Goal: Task Accomplishment & Management: Use online tool/utility

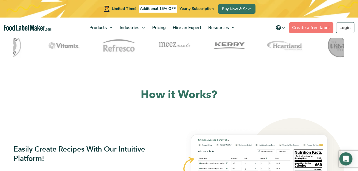
scroll to position [109, 0]
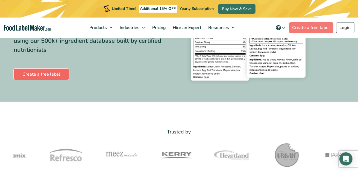
click at [51, 72] on link "Create a free label" at bounding box center [41, 74] width 55 height 11
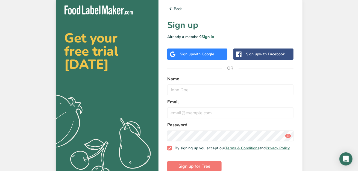
click at [198, 52] on span "with Google" at bounding box center [203, 53] width 21 height 5
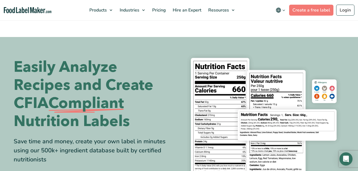
scroll to position [109, 0]
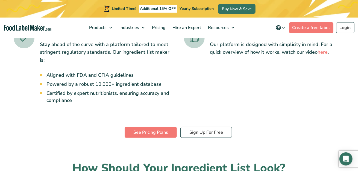
scroll to position [192, 0]
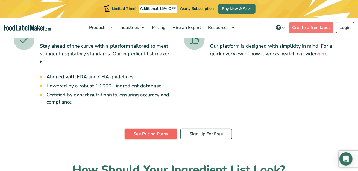
click at [155, 128] on link "See Pricing Plans" at bounding box center [151, 133] width 52 height 11
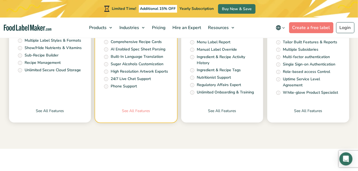
scroll to position [273, 0]
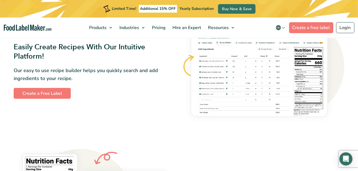
scroll to position [328, 0]
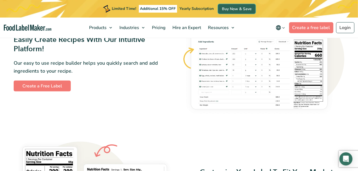
click at [230, 9] on link "Buy Now & Save" at bounding box center [236, 9] width 37 height 10
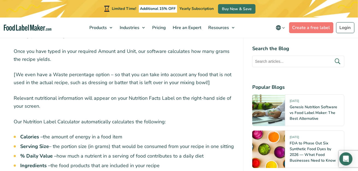
scroll to position [684, 0]
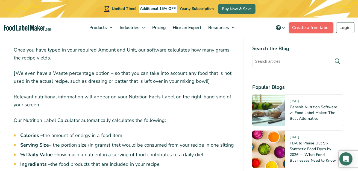
click at [313, 27] on link "Create a free label" at bounding box center [312, 27] width 44 height 11
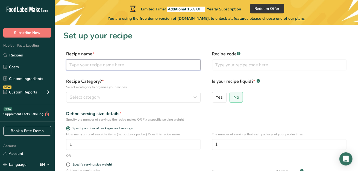
click at [155, 64] on input "text" at bounding box center [133, 64] width 135 height 11
type input "Sisig"
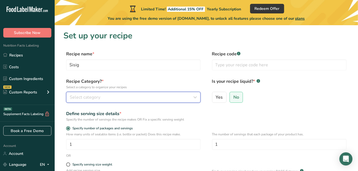
click at [101, 96] on div "Select category" at bounding box center [132, 97] width 124 height 7
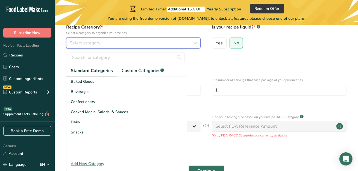
scroll to position [55, 0]
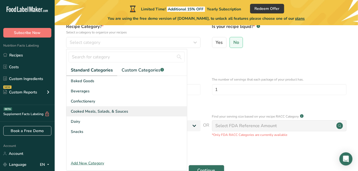
click at [106, 113] on span "Cooked Meals, Salads, & Sauces" at bounding box center [99, 111] width 57 height 6
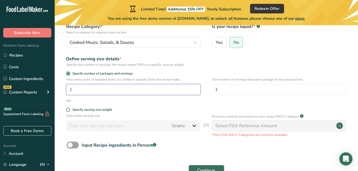
click at [99, 91] on input "1" at bounding box center [133, 89] width 135 height 11
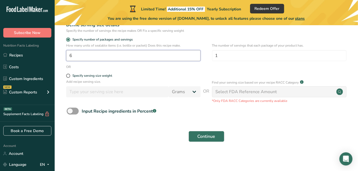
scroll to position [89, 0]
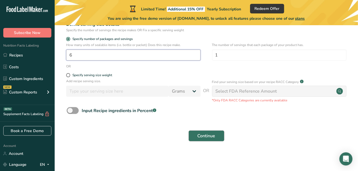
type input "6"
click at [216, 136] on button "Continue" at bounding box center [207, 135] width 36 height 11
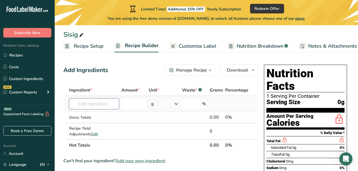
click at [97, 102] on input "text" at bounding box center [94, 103] width 50 height 11
type input "pork belly"
click at [101, 115] on p "10005 Pork, fresh, belly, raw" at bounding box center [101, 115] width 54 height 6
type input "Pork, fresh, belly, raw"
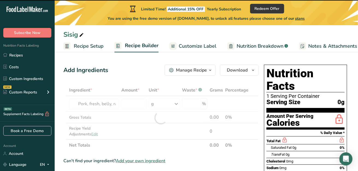
type input "0"
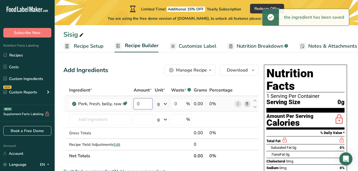
click at [142, 102] on input "0" at bounding box center [143, 103] width 19 height 11
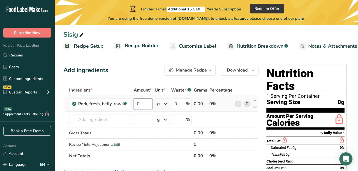
click at [142, 102] on input "0" at bounding box center [143, 103] width 19 height 11
type input "2"
click at [163, 101] on div "Ingredient * Amount * Unit * Waste * .a-a{fill:#347362;}.b-a{fill:#fff;} Grams …" at bounding box center [160, 122] width 195 height 77
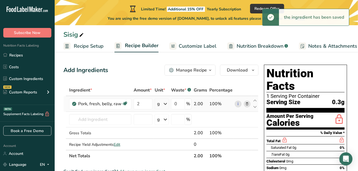
click at [168, 102] on icon at bounding box center [165, 104] width 7 height 10
click at [166, 158] on div "kg" at bounding box center [181, 157] width 46 height 8
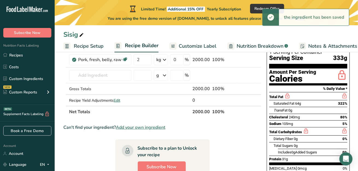
scroll to position [27, 0]
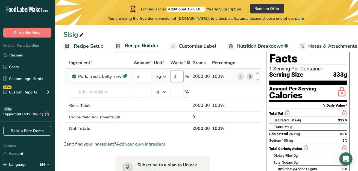
click at [180, 76] on input "0" at bounding box center [176, 76] width 13 height 11
type input "10"
click at [98, 94] on div "Ingredient * Amount * Unit * Waste * .a-a{fill:#347362;}.b-a{fill:#fff;} Grams …" at bounding box center [162, 95] width 198 height 77
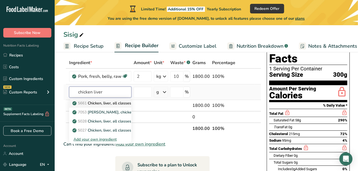
type input "chicken liver"
click at [109, 103] on p "5661 Chicken, liver, all classes, cooked, pan-fried" at bounding box center [119, 103] width 90 height 6
type input "Chicken, liver, all classes, cooked, pan-fried"
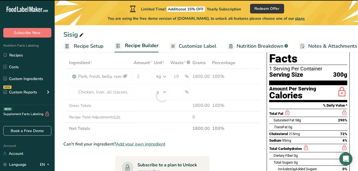
type input "0"
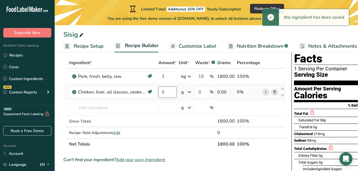
click at [169, 91] on input "0" at bounding box center [168, 91] width 18 height 11
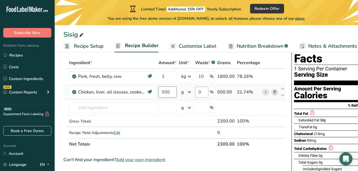
type input "500"
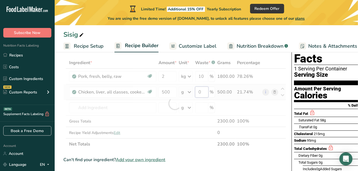
click at [200, 91] on div "Ingredient * Amount * Unit * Waste * .a-a{fill:#347362;}.b-a{fill:#fff;} Grams …" at bounding box center [174, 103] width 223 height 93
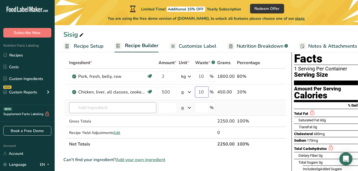
type input "10"
click at [142, 109] on div "Ingredient * Amount * Unit * Waste * .a-a{fill:#347362;}.b-a{fill:#fff;} Grams …" at bounding box center [174, 103] width 223 height 93
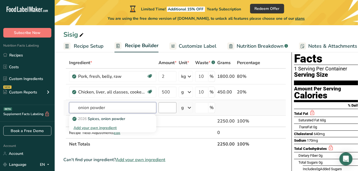
type input "onion powder"
click at [173, 106] on input "number" at bounding box center [168, 107] width 18 height 11
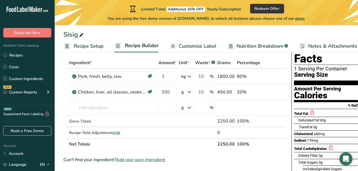
click at [80, 44] on span "Recipe Setup" at bounding box center [89, 45] width 30 height 7
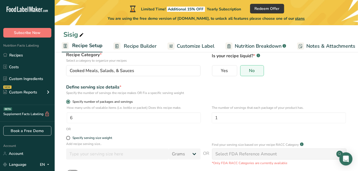
scroll to position [55, 0]
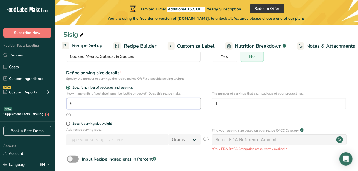
click at [92, 103] on input "6" at bounding box center [134, 103] width 134 height 11
type input "1"
type input "7"
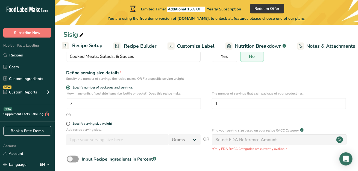
click at [141, 47] on span "Recipe Builder" at bounding box center [140, 45] width 33 height 7
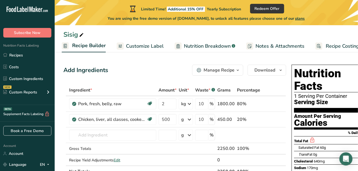
click at [92, 46] on span "Recipe Builder" at bounding box center [89, 45] width 34 height 7
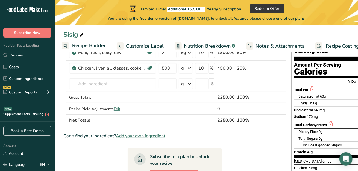
scroll to position [55, 0]
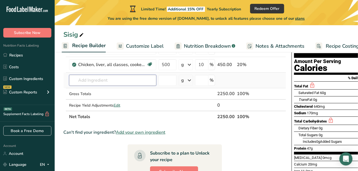
click at [115, 80] on input "text" at bounding box center [112, 80] width 87 height 11
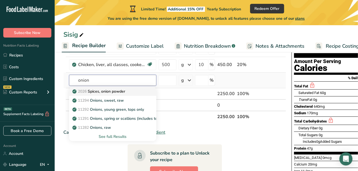
type input "onion"
click at [119, 91] on p "2026 Spices, onion powder" at bounding box center [100, 91] width 52 height 6
type input "Spices, onion powder"
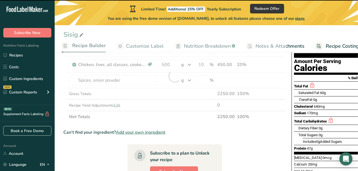
type input "0"
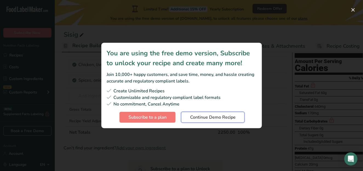
click at [204, 118] on span "Continue Demo Recipe" at bounding box center [212, 117] width 45 height 7
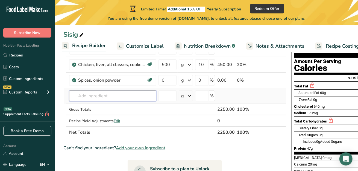
click at [104, 91] on input "text" at bounding box center [112, 95] width 87 height 11
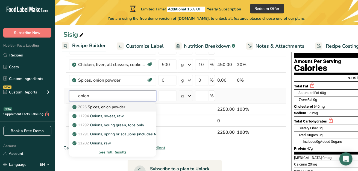
type input "onion"
click at [106, 109] on p "2026 Spices, onion powder" at bounding box center [100, 107] width 52 height 6
type input "Spices, onion powder"
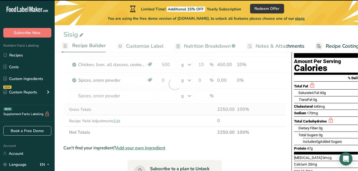
type input "0"
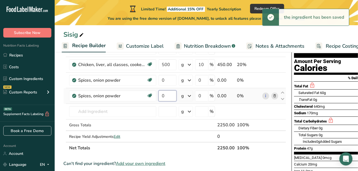
click at [164, 96] on input "0" at bounding box center [168, 95] width 18 height 11
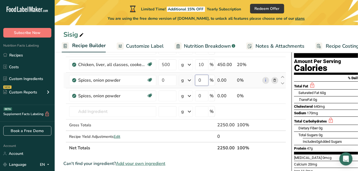
type input "0"
click at [199, 78] on div "Ingredient * Amount * Unit * Waste * .a-a{fill:#347362;}.b-a{fill:#fff;} Grams …" at bounding box center [174, 92] width 223 height 124
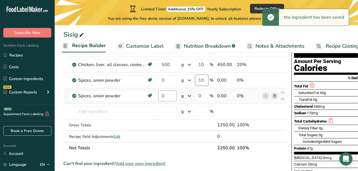
type input "10"
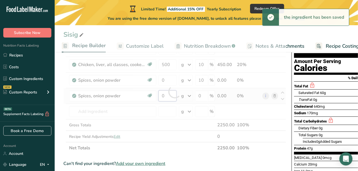
click at [161, 95] on div "Ingredient * Amount * Unit * Waste * .a-a{fill:#347362;}.b-a{fill:#fff;} Grams …" at bounding box center [174, 92] width 223 height 124
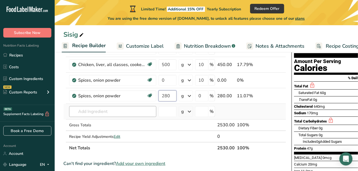
type input "280"
click at [107, 108] on div "Ingredient * Amount * Unit * Waste * .a-a{fill:#347362;}.b-a{fill:#fff;} Grams …" at bounding box center [174, 92] width 223 height 124
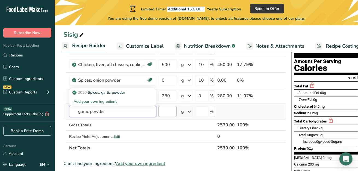
type input "garlic powder"
click at [171, 109] on input "number" at bounding box center [168, 111] width 18 height 11
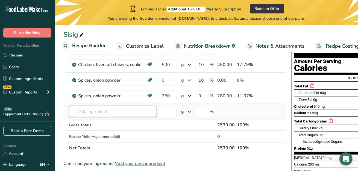
click at [107, 115] on input "text" at bounding box center [112, 111] width 87 height 11
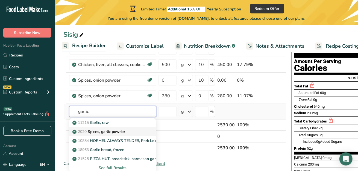
type input "garlic"
click at [110, 130] on p "2020 Spices, garlic powder" at bounding box center [100, 132] width 52 height 6
type input "Spices, garlic powder"
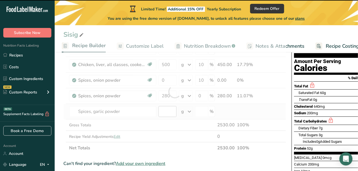
type input "0"
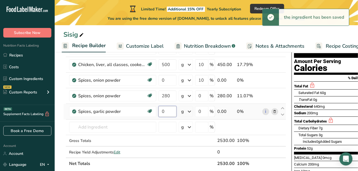
click at [167, 112] on input "0" at bounding box center [168, 111] width 18 height 11
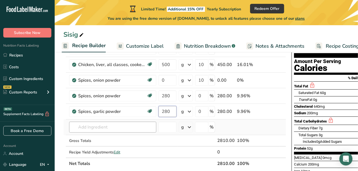
type input "280"
click at [94, 128] on div "Ingredient * Amount * Unit * Waste * .a-a{fill:#347362;}.b-a{fill:#fff;} Grams …" at bounding box center [174, 100] width 223 height 140
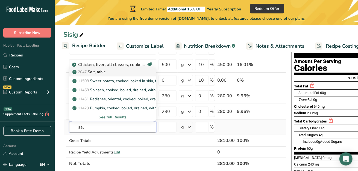
type input "sal"
click at [104, 71] on p "2047 Salt, table" at bounding box center [90, 72] width 32 height 6
type input "Salt, table"
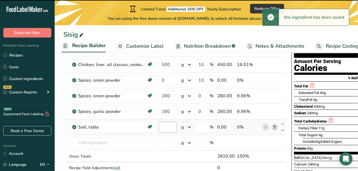
type input "0"
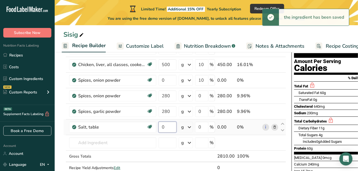
click at [170, 127] on input "0" at bounding box center [168, 127] width 18 height 11
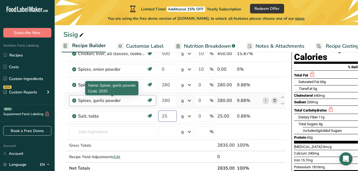
scroll to position [109, 0]
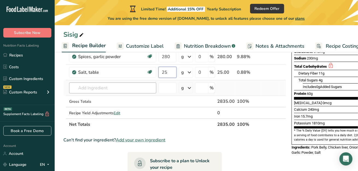
type input "25"
click at [116, 87] on div "Ingredient * Amount * Unit * Waste * .a-a{fill:#347362;}.b-a{fill:#fff;} Grams …" at bounding box center [174, 52] width 223 height 155
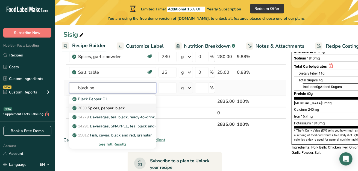
type input "black pe"
click at [115, 105] on p "2030 Spices, pepper, black" at bounding box center [99, 108] width 51 height 6
type input "Spices, pepper, black"
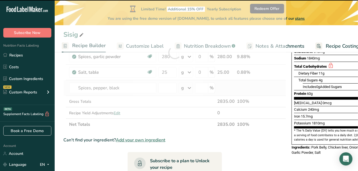
type input "0"
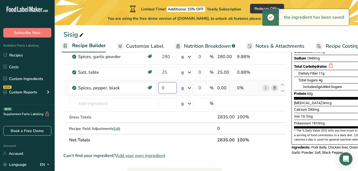
click at [164, 86] on input "0" at bounding box center [168, 87] width 18 height 11
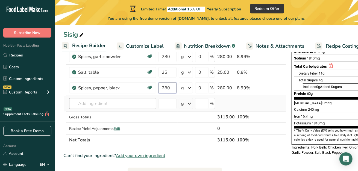
type input "280"
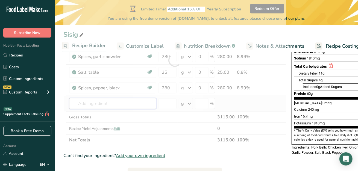
click at [118, 102] on div "Ingredient * Amount * Unit * Waste * .a-a{fill:#347362;}.b-a{fill:#fff;} Grams …" at bounding box center [174, 60] width 223 height 171
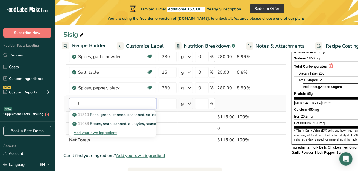
type input "l"
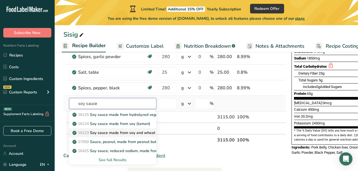
type input "soy sauce"
click at [122, 132] on p "16123 Soy sauce made from soy and wheat (shoyu)" at bounding box center [122, 133] width 96 height 6
type input "Soy sauce made from soy and wheat (shoyu)"
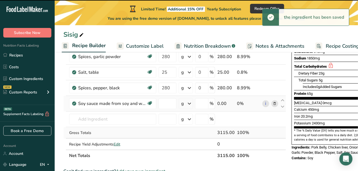
type input "0"
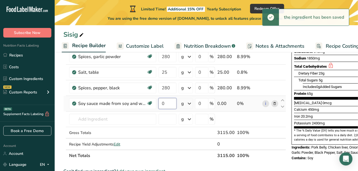
click at [169, 103] on input "0" at bounding box center [168, 103] width 18 height 11
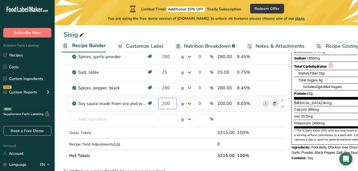
type input "200"
click at [187, 100] on div "Ingredient * Amount * Unit * Waste * .a-a{fill:#347362;}.b-a{fill:#fff;} Grams …" at bounding box center [174, 68] width 223 height 186
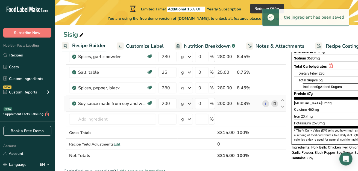
click at [190, 104] on icon at bounding box center [189, 104] width 7 height 10
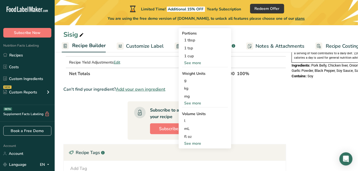
scroll to position [192, 0]
click at [192, 127] on div "mL" at bounding box center [205, 128] width 42 height 6
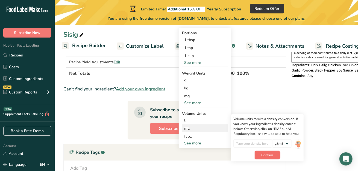
click at [266, 152] on span "Confirm" at bounding box center [268, 154] width 12 height 5
click at [255, 144] on input "number" at bounding box center [253, 143] width 39 height 8
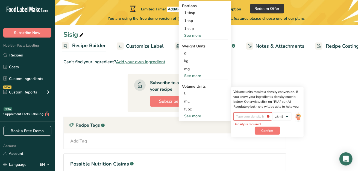
scroll to position [217, 0]
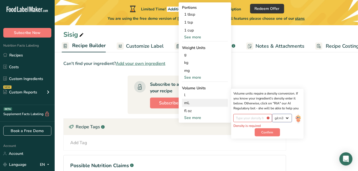
click at [289, 116] on select "lb/ft3 g/cm3" at bounding box center [283, 118] width 20 height 8
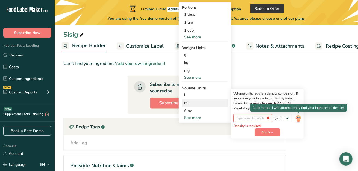
click at [297, 116] on img at bounding box center [299, 119] width 6 height 10
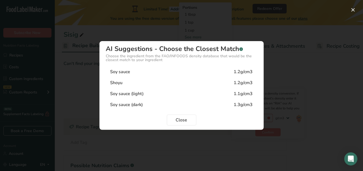
click at [216, 72] on div "Soy sauce 1.2g/cm3" at bounding box center [181, 71] width 151 height 11
type input "1.2"
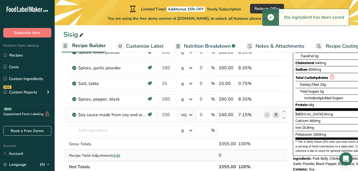
scroll to position [80, 0]
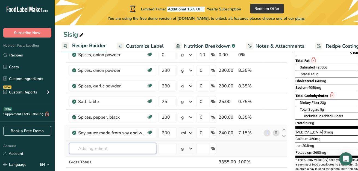
click at [122, 145] on input "text" at bounding box center [112, 148] width 87 height 11
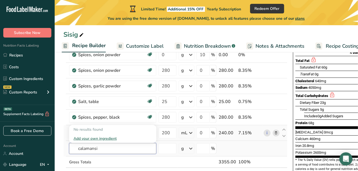
type input "calamansi"
click at [112, 136] on div "Add your own ingredient" at bounding box center [113, 138] width 79 height 6
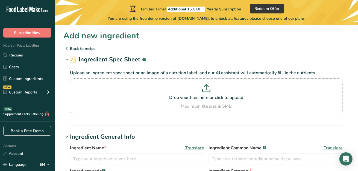
click at [70, 49] on p "Back to recipe" at bounding box center [206, 48] width 286 height 7
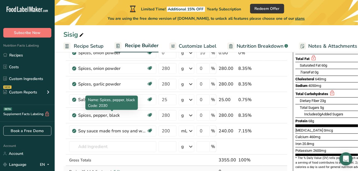
scroll to position [137, 0]
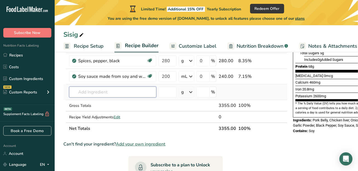
click at [102, 90] on input "text" at bounding box center [112, 91] width 87 height 11
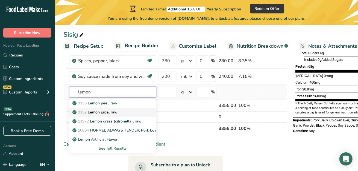
type input "lemon"
click at [106, 110] on p "9152 Lemon juice, raw" at bounding box center [96, 112] width 44 height 6
type input "Lemon juice, raw"
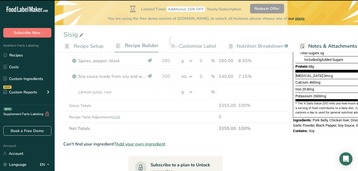
type input "0"
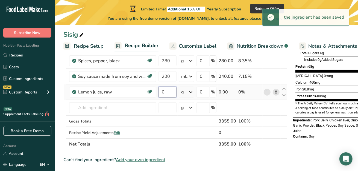
click at [172, 90] on input "0" at bounding box center [168, 91] width 18 height 11
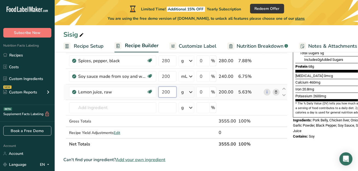
type input "200"
click at [190, 92] on div "Ingredient * Amount * Unit * Waste * .a-a{fill:#347362;}.b-a{fill:#fff;} Grams …" at bounding box center [175, 49] width 224 height 202
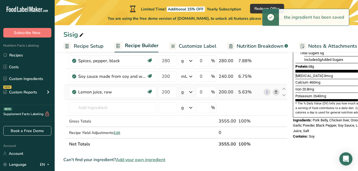
click at [192, 92] on icon at bounding box center [191, 92] width 7 height 10
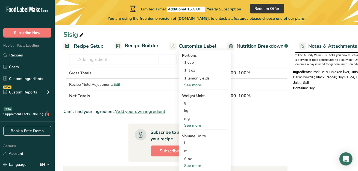
scroll to position [192, 0]
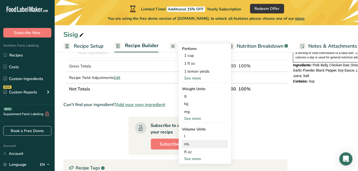
click at [191, 143] on div "mL" at bounding box center [205, 144] width 42 height 6
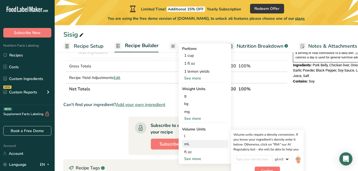
click at [296, 156] on img at bounding box center [299, 160] width 6 height 10
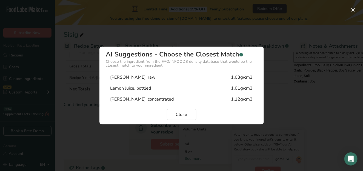
click at [146, 85] on div "Lemon Juice, bottled" at bounding box center [130, 88] width 41 height 7
type input "1.01"
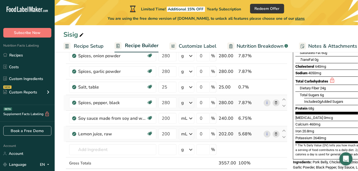
scroll to position [96, 0]
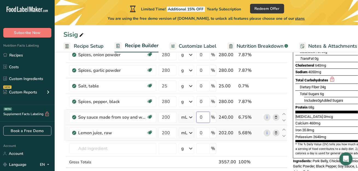
click at [201, 115] on input "0" at bounding box center [203, 117] width 13 height 11
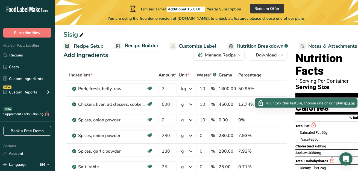
scroll to position [0, 0]
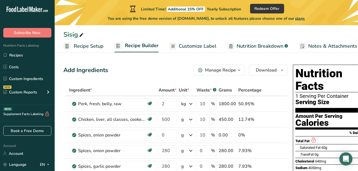
type input "10"
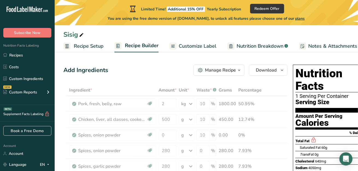
click at [202, 44] on span "Customize Label" at bounding box center [198, 45] width 38 height 7
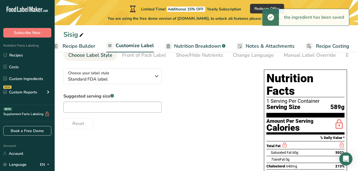
scroll to position [27, 0]
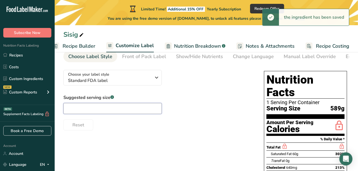
click at [118, 107] on input "text" at bounding box center [112, 108] width 99 height 11
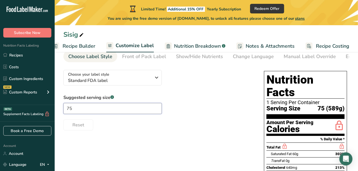
type input "7"
type input "1"
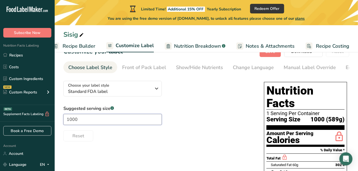
scroll to position [0, 0]
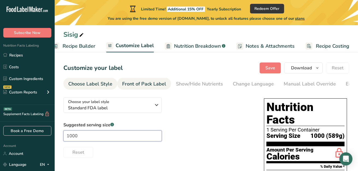
type input "1000"
click at [154, 84] on div "Front of Pack Label" at bounding box center [144, 83] width 44 height 7
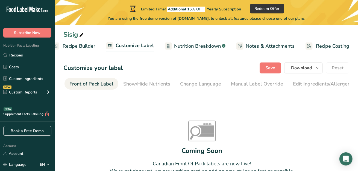
click at [131, 48] on span "Customize Label" at bounding box center [135, 45] width 38 height 7
click at [133, 45] on span "Customize Label" at bounding box center [135, 45] width 38 height 7
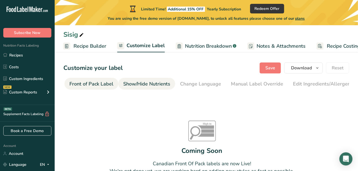
click at [152, 86] on div "Show/Hide Nutrients" at bounding box center [146, 83] width 47 height 7
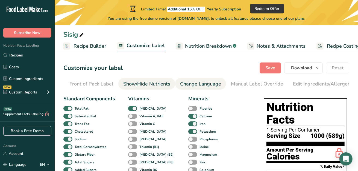
scroll to position [0, 106]
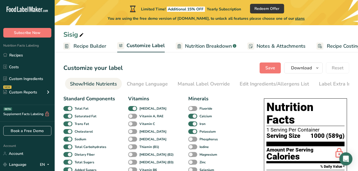
click at [90, 83] on div "Show/Hide Nutrients" at bounding box center [93, 83] width 47 height 7
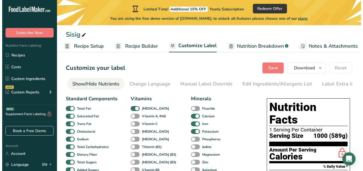
scroll to position [0, 0]
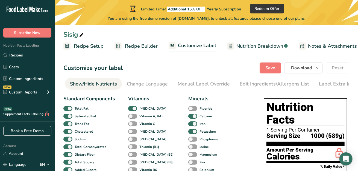
click at [100, 48] on span "Recipe Setup" at bounding box center [89, 45] width 30 height 7
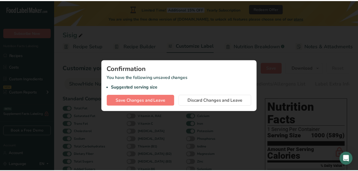
scroll to position [0, 2]
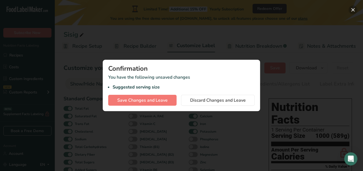
click at [351, 10] on button "button" at bounding box center [352, 9] width 9 height 9
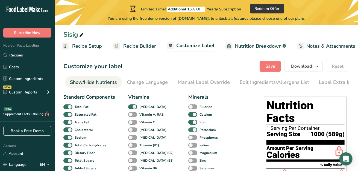
scroll to position [0, 0]
